Goal: Find specific page/section: Find specific page/section

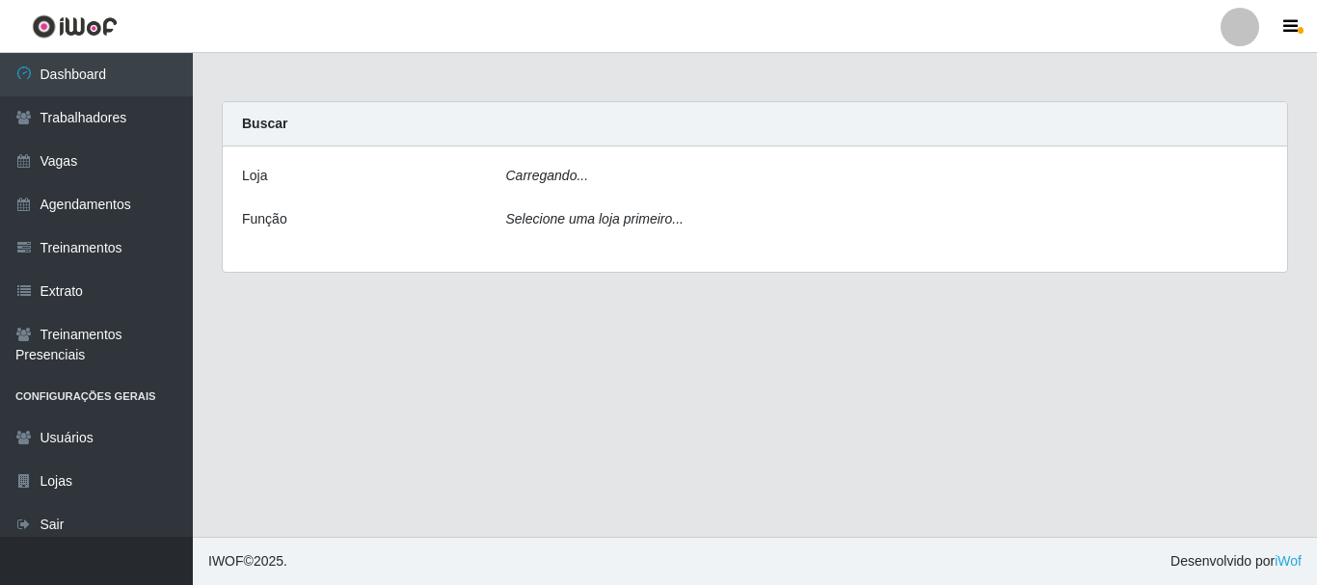
click at [580, 180] on icon "Carregando..." at bounding box center [547, 175] width 83 height 15
click at [532, 183] on icon "Carregando..." at bounding box center [547, 175] width 83 height 15
click at [529, 186] on div "Carregando..." at bounding box center [888, 180] width 792 height 28
click at [534, 186] on div "Carregando..." at bounding box center [888, 180] width 792 height 28
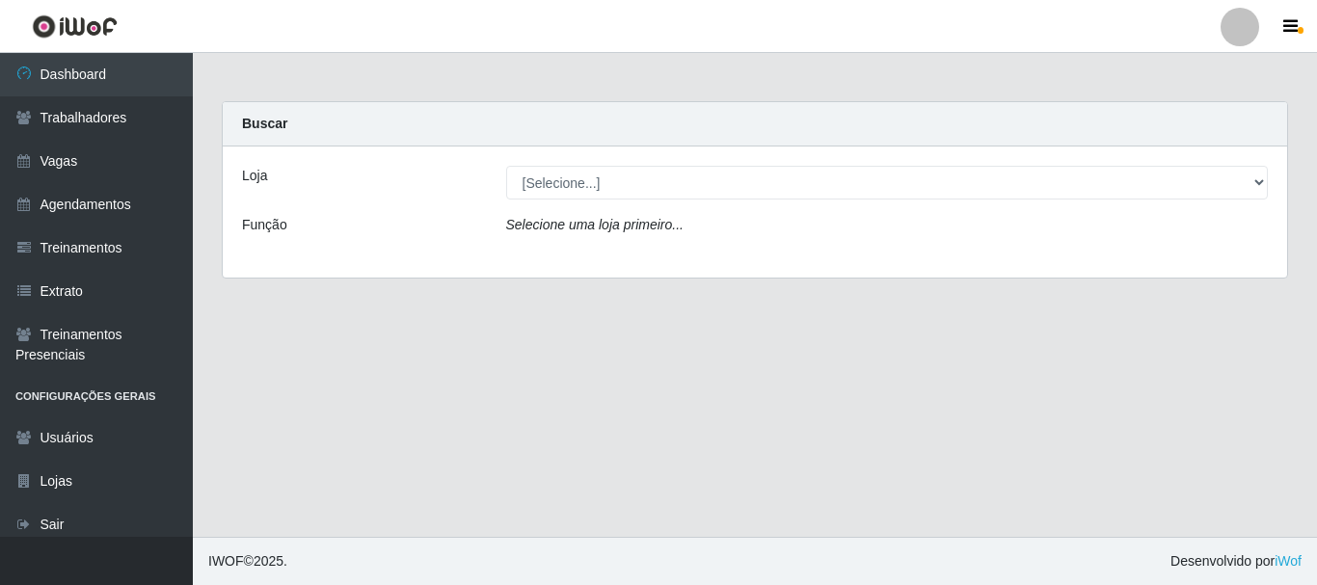
click at [560, 217] on div "Loja [Selecione...] O Cestão - Bayeux Função Selecione uma loja primeiro..." at bounding box center [755, 212] width 1064 height 131
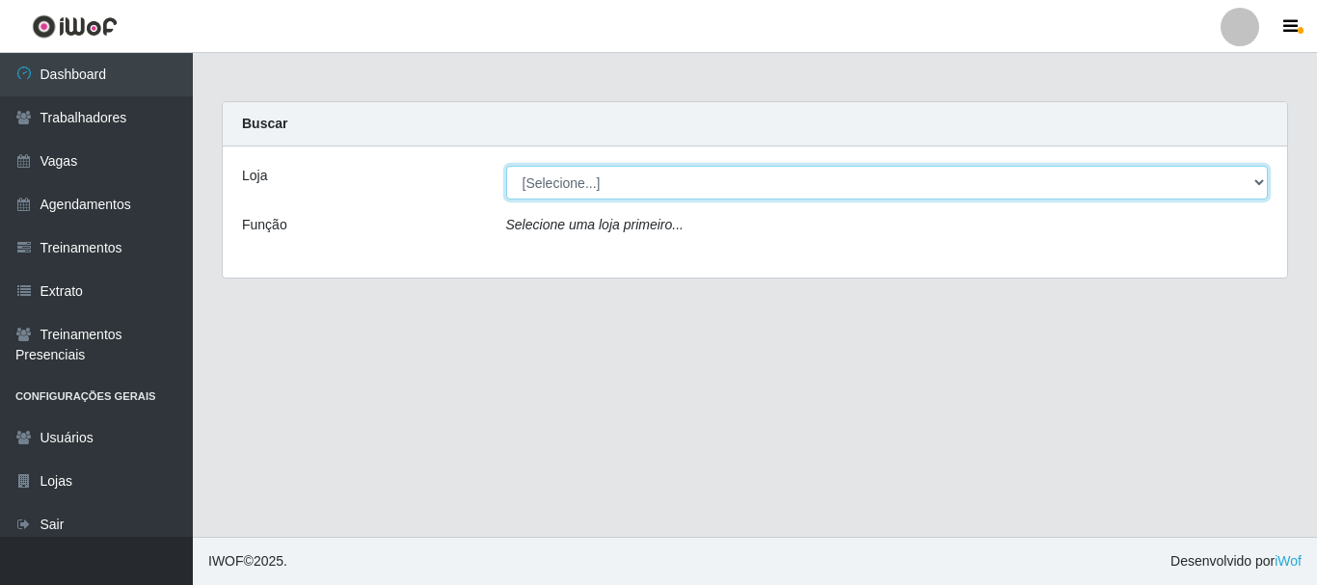
click at [584, 186] on select "[Selecione...] O Cestão - [GEOGRAPHIC_DATA]" at bounding box center [887, 183] width 763 height 34
select select "238"
click at [506, 166] on select "[Selecione...] O Cestão - [GEOGRAPHIC_DATA]" at bounding box center [887, 183] width 763 height 34
